Goal: Check status

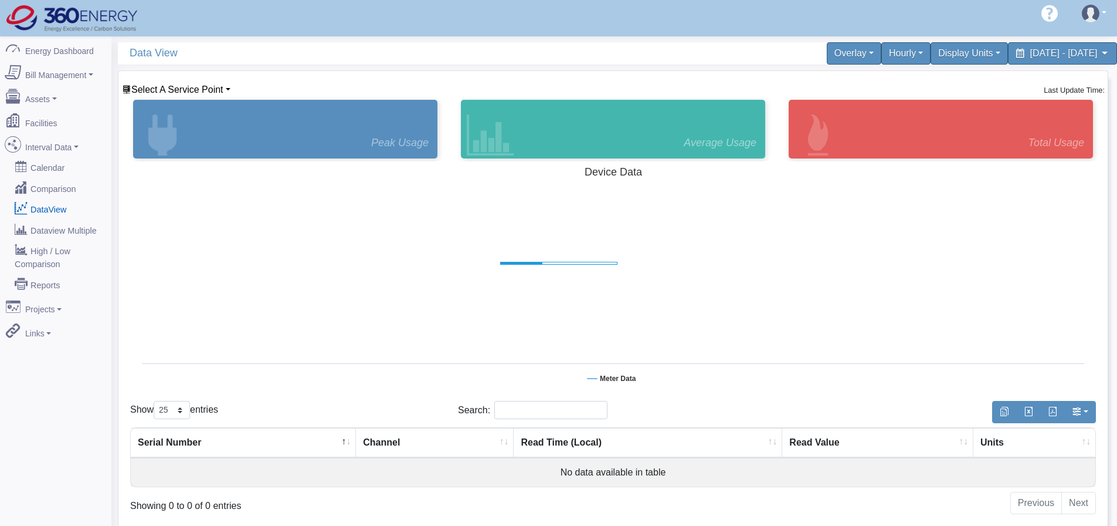
select select "25"
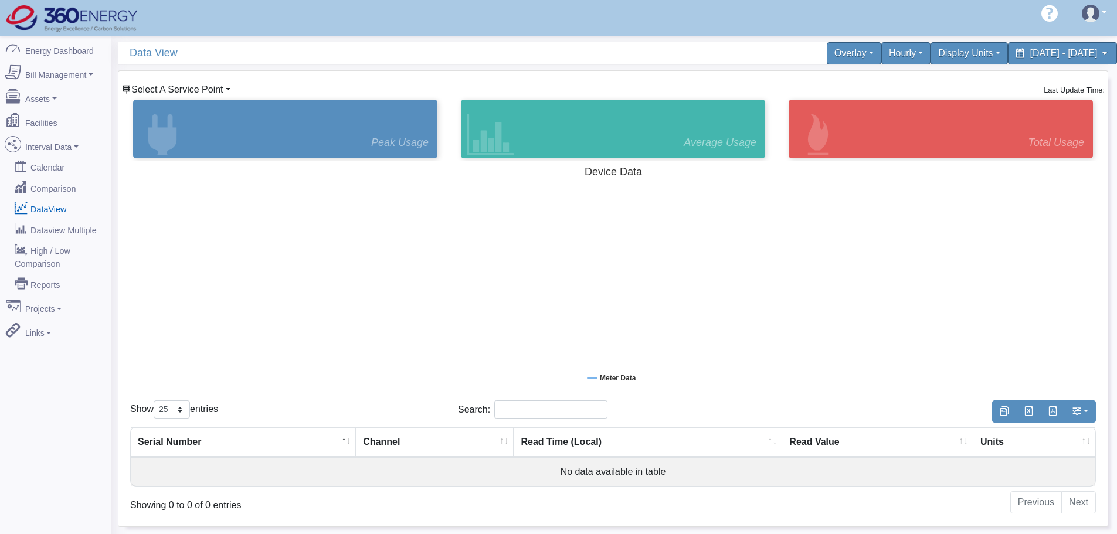
click at [187, 92] on span "Select A Service Point" at bounding box center [177, 89] width 92 height 10
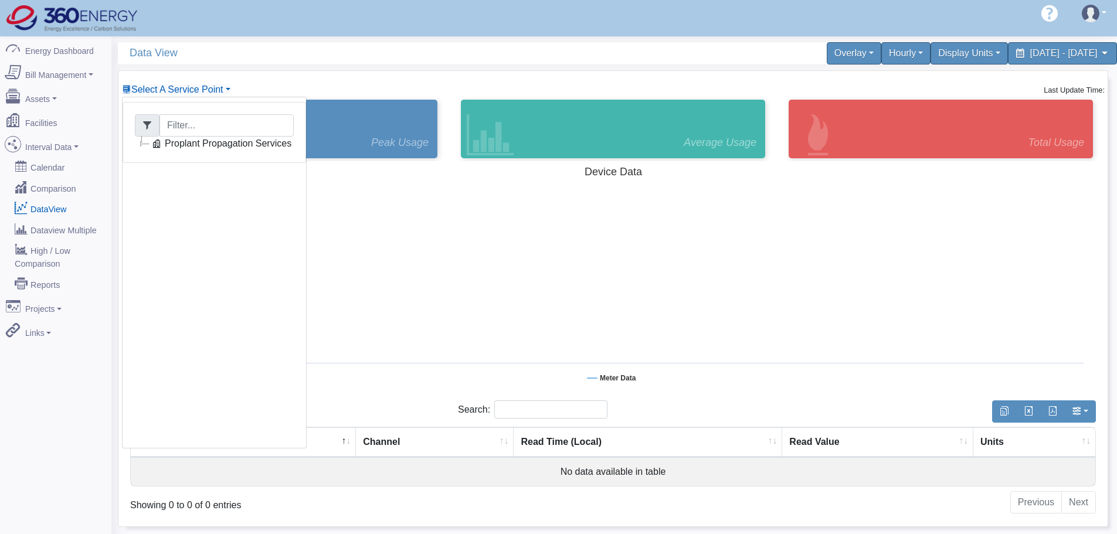
click at [196, 153] on div "Proplant Propagation Services" at bounding box center [215, 132] width 184 height 61
click at [196, 151] on div "Proplant Propagation Services" at bounding box center [215, 132] width 184 height 61
click at [198, 148] on link "Proplant Propagation Services" at bounding box center [221, 144] width 145 height 14
click at [201, 160] on link "Main Electric" at bounding box center [203, 158] width 80 height 14
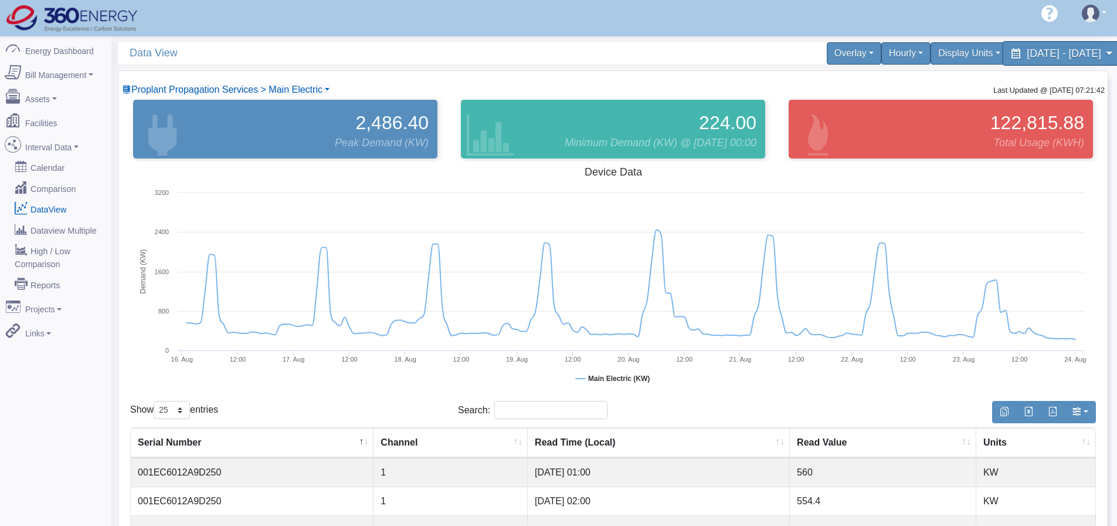
click at [1100, 52] on span "[DATE] - [DATE]" at bounding box center [1064, 53] width 74 height 11
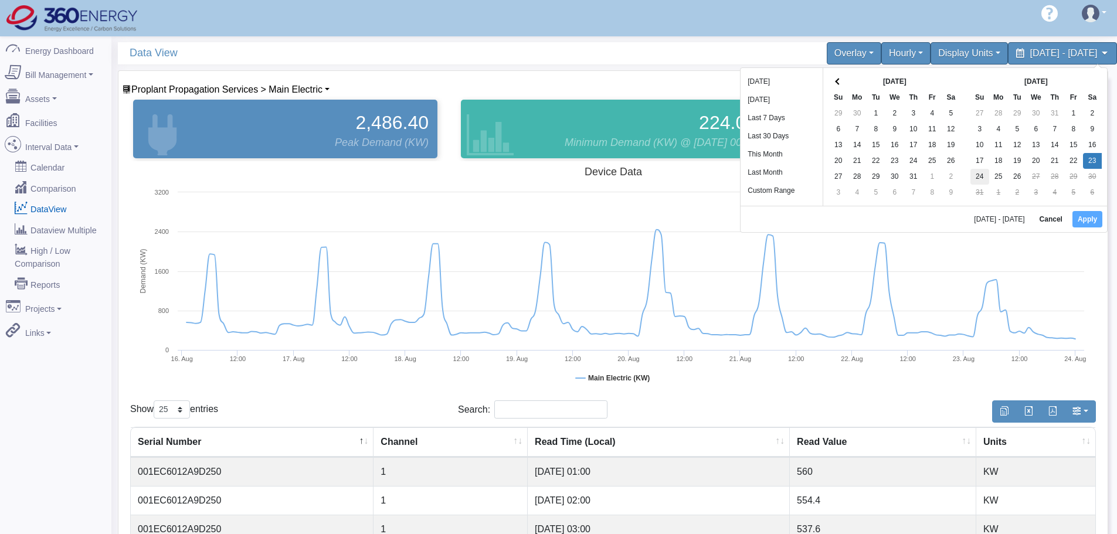
drag, startPoint x: 1096, startPoint y: 156, endPoint x: 971, endPoint y: 178, distance: 127.4
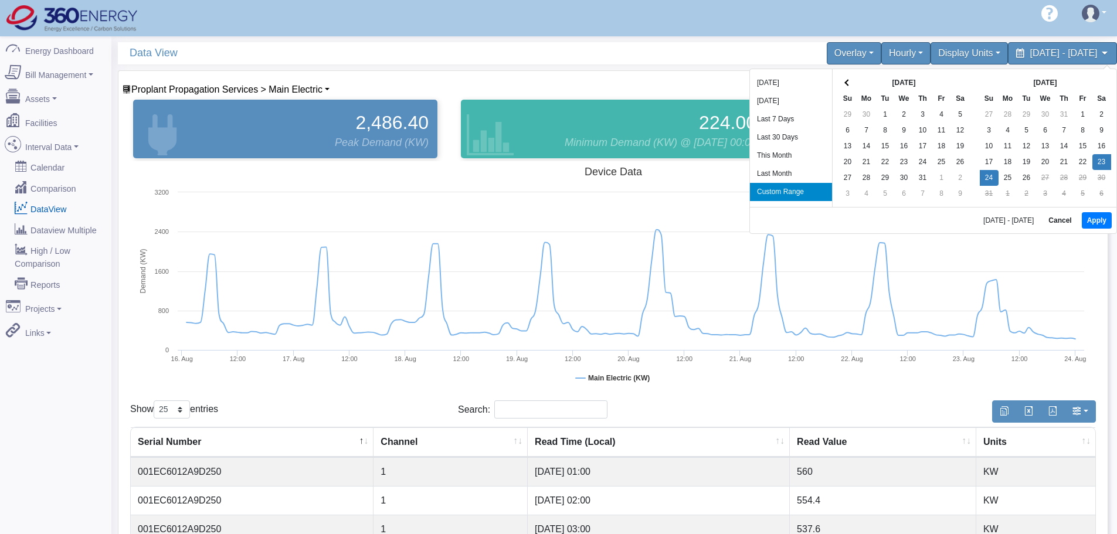
click at [1112, 223] on div "[DATE] - [DATE] Cancel Apply" at bounding box center [933, 220] width 367 height 26
click at [1101, 223] on button "Apply" at bounding box center [1097, 220] width 30 height 16
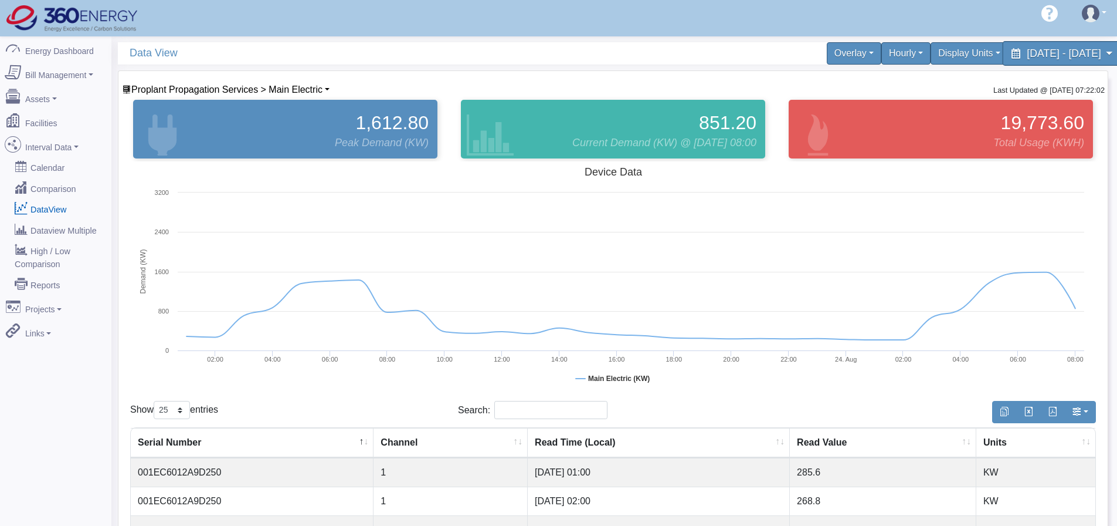
click at [1097, 62] on div "[DATE] - [DATE]" at bounding box center [1062, 53] width 120 height 25
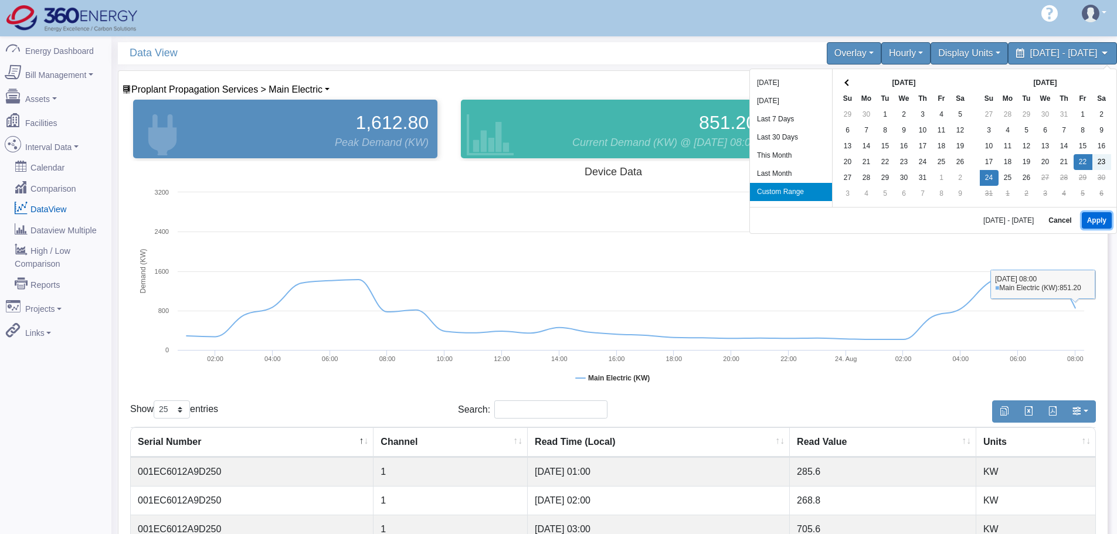
click at [1099, 218] on button "Apply" at bounding box center [1097, 220] width 30 height 16
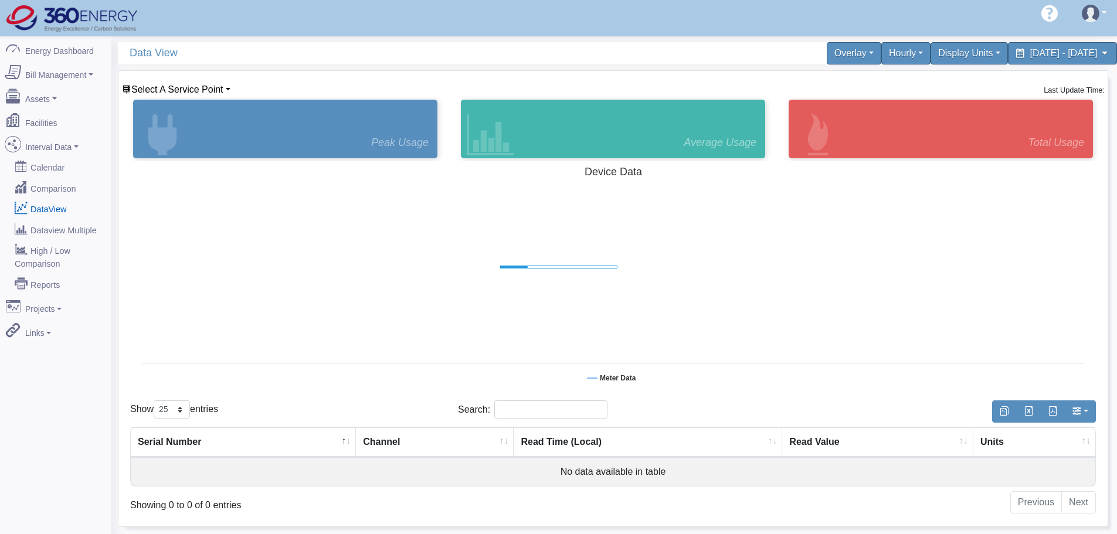
select select "25"
click at [177, 90] on span "Select A Service Point" at bounding box center [177, 89] width 92 height 10
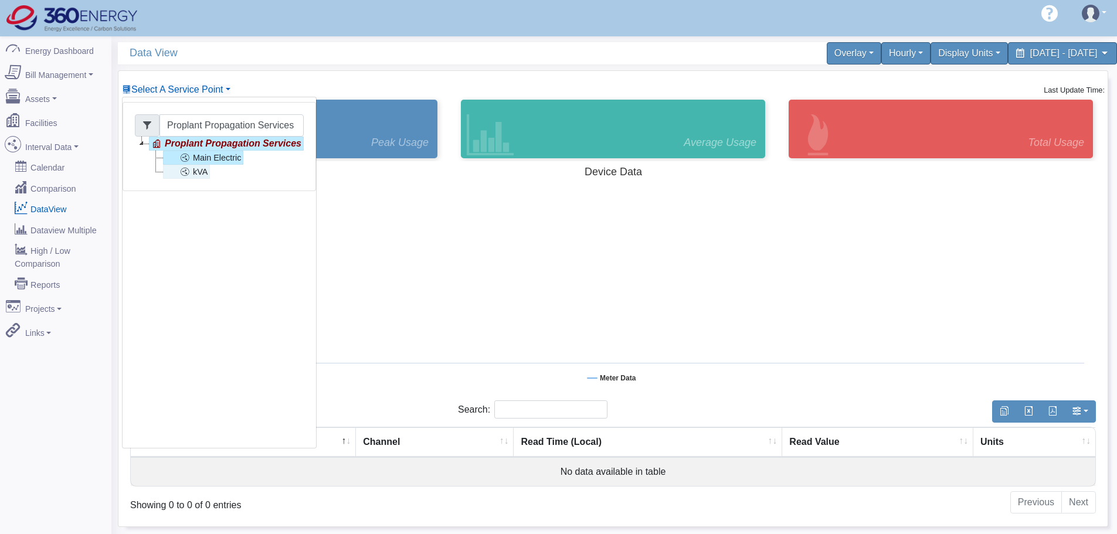
click at [185, 172] on icon at bounding box center [185, 172] width 14 height 14
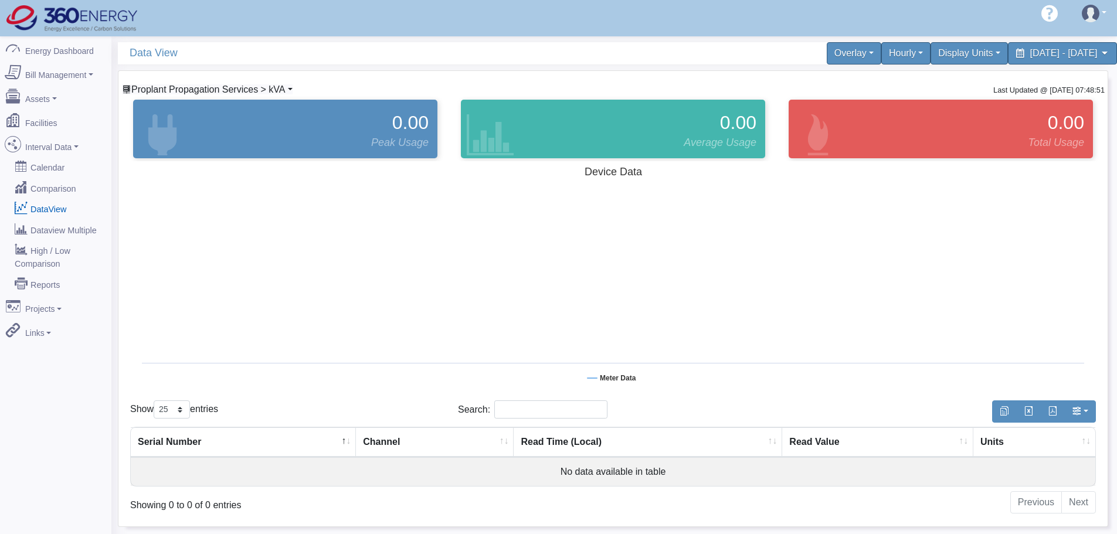
click at [196, 89] on span "Proplant Propagation Services > kVA" at bounding box center [208, 89] width 154 height 10
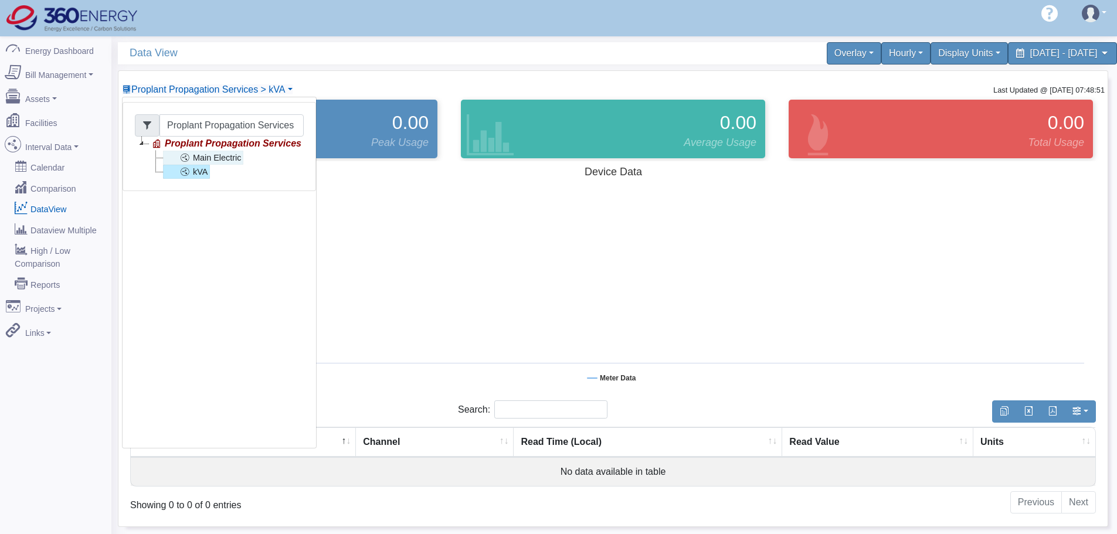
click at [199, 154] on link "Main Electric" at bounding box center [203, 158] width 80 height 14
